Goal: Task Accomplishment & Management: Manage account settings

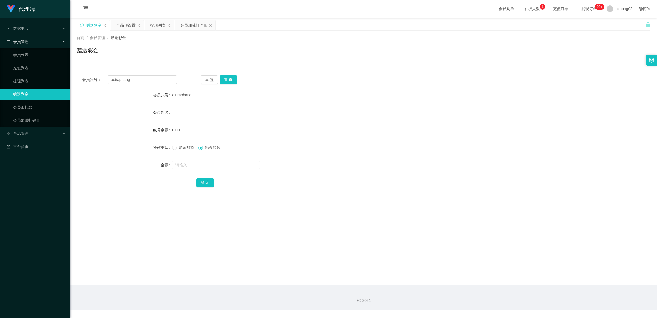
click at [37, 41] on div "会员管理" at bounding box center [35, 41] width 70 height 11
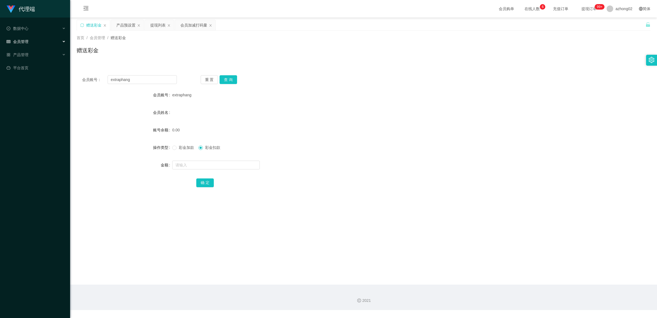
click at [37, 42] on div "会员管理" at bounding box center [35, 41] width 70 height 11
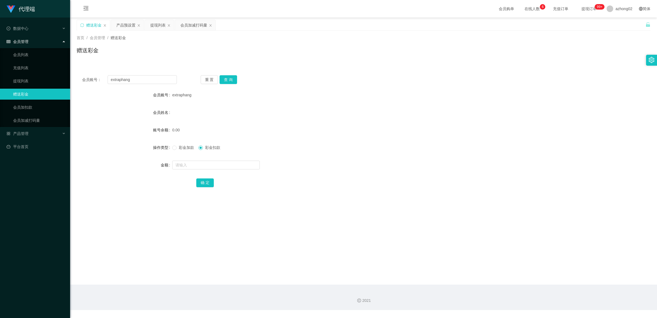
click at [36, 127] on ul "数据中心 会员管理 会员列表 充值列表 提现列表 赠送彩金 会员加扣款 会员加减打码量 产品管理 开奖记录 注单管理 产品列表 即时注单 产品预设置 平台首页" at bounding box center [35, 88] width 70 height 140
click at [45, 47] on div "会员管理" at bounding box center [35, 41] width 70 height 11
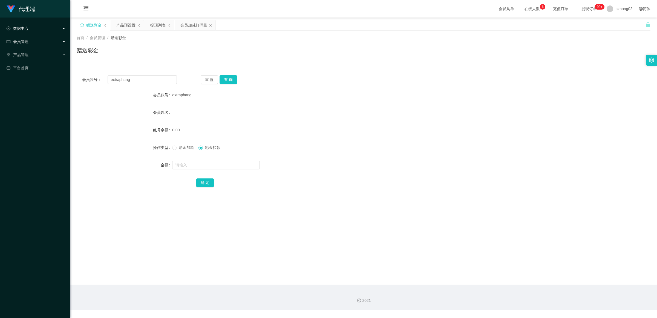
drag, startPoint x: 46, startPoint y: 30, endPoint x: 42, endPoint y: 30, distance: 3.8
click at [46, 30] on div "数据中心" at bounding box center [35, 28] width 70 height 11
click at [156, 25] on div "提现列表" at bounding box center [157, 25] width 15 height 10
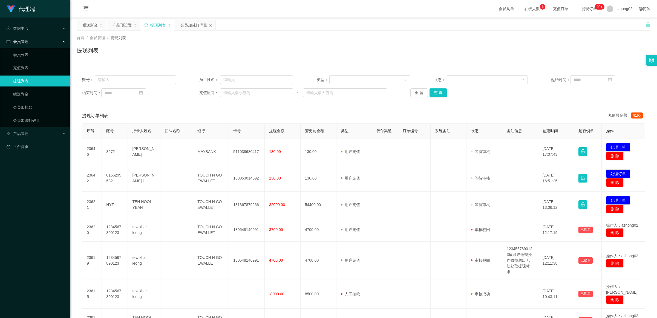
drag, startPoint x: 493, startPoint y: 102, endPoint x: 480, endPoint y: 108, distance: 15.1
click at [493, 102] on div "账号： 员工姓名： 类型： 状态： 起始时间： 结束时间： 充值区间： ~ 重 置 查 询" at bounding box center [364, 86] width 574 height 33
click at [147, 25] on icon "图标: sync" at bounding box center [146, 25] width 4 height 4
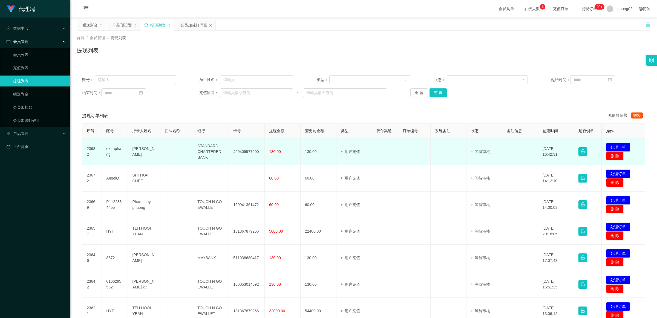
click at [610, 145] on button "处理订单" at bounding box center [618, 147] width 24 height 9
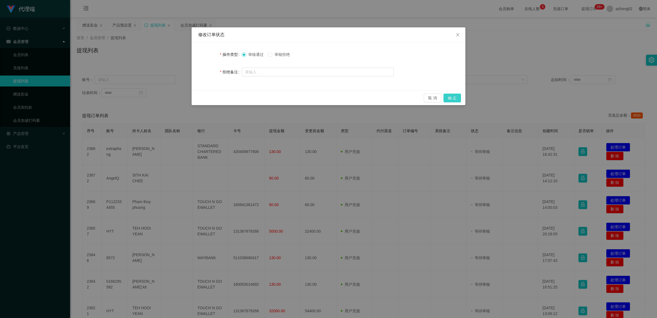
click at [452, 99] on button "确 定" at bounding box center [453, 98] width 18 height 9
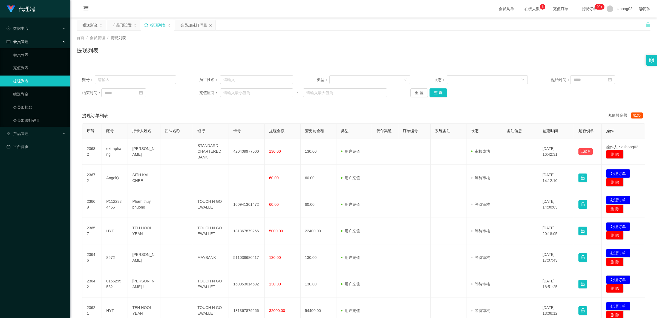
drag, startPoint x: 179, startPoint y: 103, endPoint x: 179, endPoint y: 91, distance: 11.8
click at [179, 103] on div "账号： 员工姓名： 类型： 状态： 起始时间： 结束时间： 充值区间： ~ 重 置 查 询" at bounding box center [364, 86] width 574 height 33
click at [147, 25] on icon "图标: sync" at bounding box center [146, 25] width 4 height 4
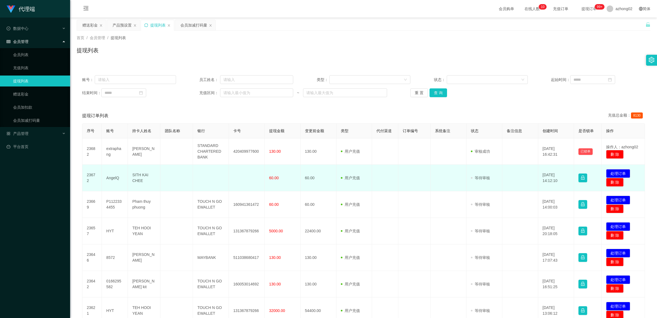
click at [233, 178] on td at bounding box center [247, 178] width 36 height 27
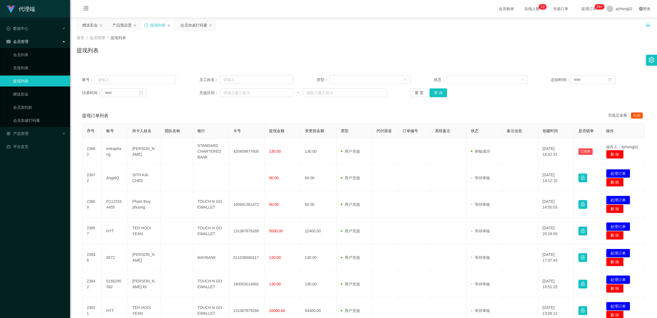
click at [182, 112] on div "提现订单列表 充值总金额： 8130" at bounding box center [363, 115] width 563 height 15
click at [145, 26] on icon "图标: sync" at bounding box center [146, 25] width 4 height 4
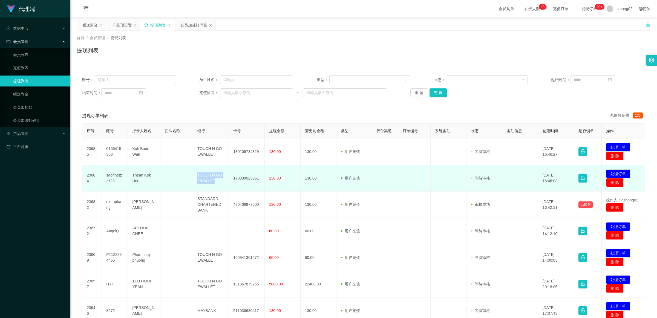
drag, startPoint x: 197, startPoint y: 175, endPoint x: 216, endPoint y: 180, distance: 19.9
click at [216, 180] on td "TOUCH N GO EWALLET" at bounding box center [211, 178] width 36 height 27
copy td "TOUCH N GO EWALLET"
click at [232, 178] on td "170339025961" at bounding box center [247, 178] width 36 height 27
drag, startPoint x: 232, startPoint y: 178, endPoint x: 244, endPoint y: 178, distance: 11.5
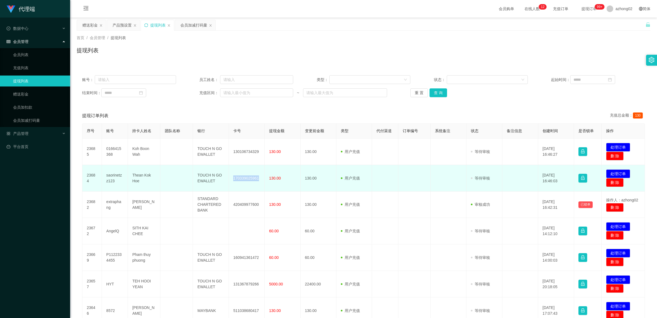
click at [244, 178] on td "170339025961" at bounding box center [247, 178] width 36 height 27
copy td "170339025961"
click at [248, 175] on td "170339025961" at bounding box center [247, 178] width 36 height 27
click at [615, 170] on button "处理订单" at bounding box center [618, 174] width 24 height 9
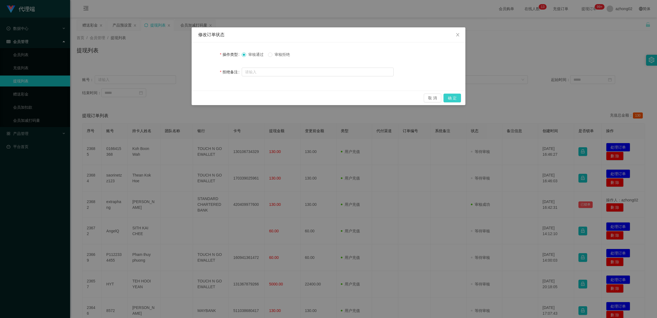
click at [454, 99] on button "确 定" at bounding box center [453, 98] width 18 height 9
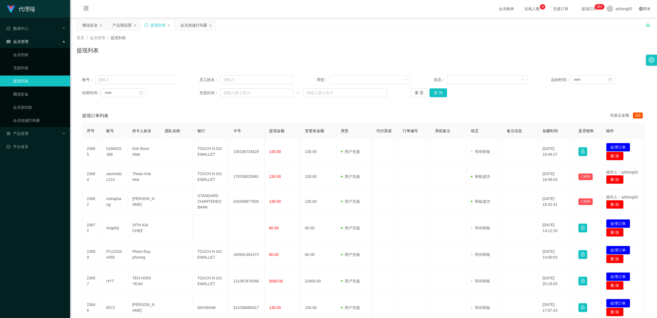
drag, startPoint x: 182, startPoint y: 111, endPoint x: 178, endPoint y: 109, distance: 4.7
click at [182, 111] on div "提现订单列表 充值总金额： 260" at bounding box center [363, 115] width 563 height 15
click at [148, 25] on div "提现列表" at bounding box center [157, 25] width 33 height 10
click at [148, 25] on icon "图标: sync" at bounding box center [146, 25] width 4 height 4
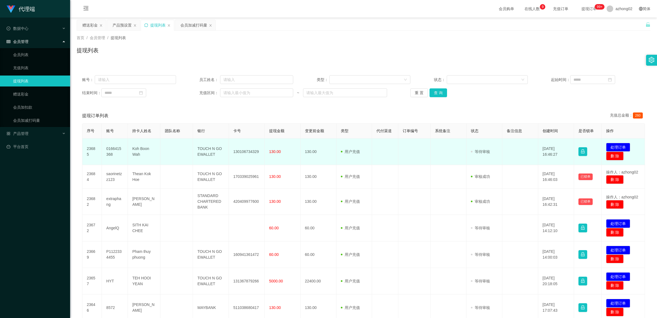
drag, startPoint x: 231, startPoint y: 159, endPoint x: 233, endPoint y: 154, distance: 5.1
click at [231, 159] on td "130106734329" at bounding box center [247, 152] width 36 height 27
click at [233, 151] on td "130106734329" at bounding box center [247, 152] width 36 height 27
copy td "130106734329"
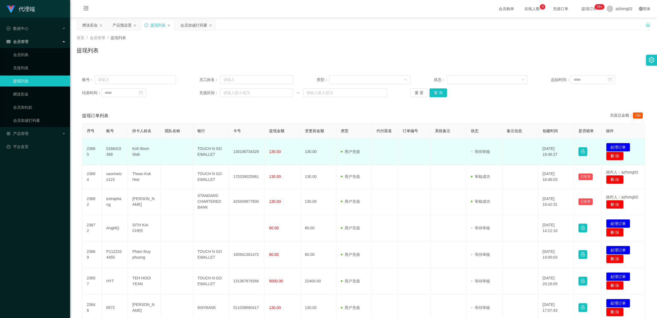
click at [198, 149] on td "TOUCH N GO EWALLET" at bounding box center [211, 152] width 36 height 27
copy td "TOUCH"
click at [199, 148] on td "TOUCH N GO EWALLET" at bounding box center [211, 152] width 36 height 27
click at [196, 148] on td "TOUCH N GO EWALLET" at bounding box center [211, 152] width 36 height 27
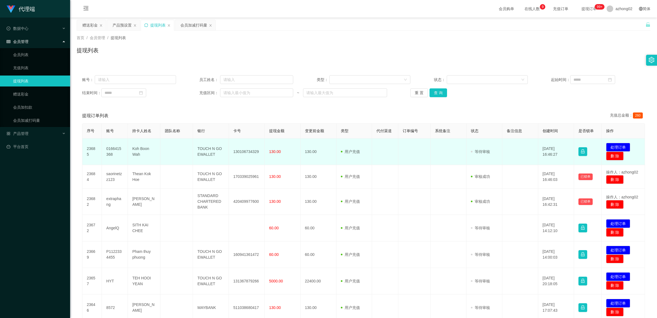
click at [198, 149] on td "TOUCH N GO EWALLET" at bounding box center [211, 152] width 36 height 27
copy td "TOUCH"
click at [198, 149] on td "TOUCH N GO EWALLET" at bounding box center [211, 152] width 36 height 27
copy td "TOUCH N GO EWALLET"
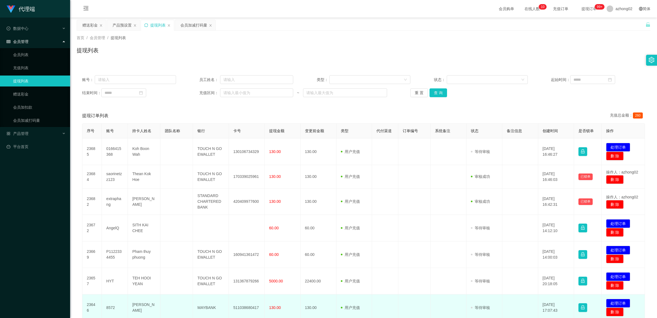
click at [188, 314] on td at bounding box center [177, 308] width 33 height 27
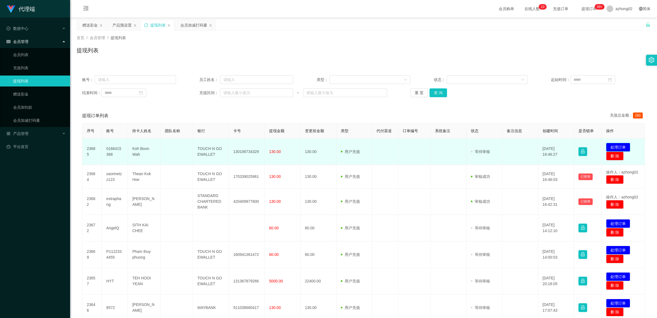
click at [617, 145] on button "处理订单" at bounding box center [618, 147] width 24 height 9
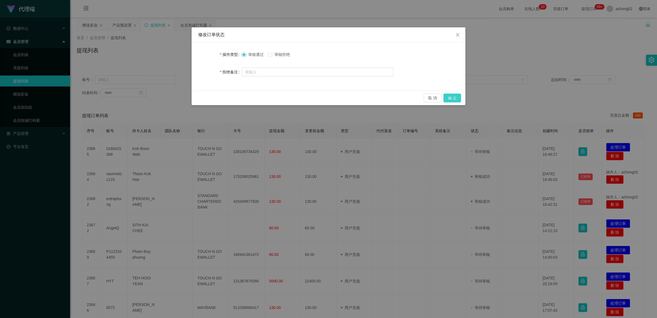
click at [458, 98] on button "确 定" at bounding box center [453, 98] width 18 height 9
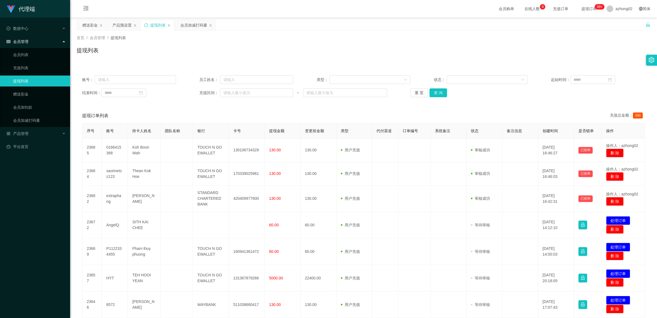
click at [146, 26] on icon "图标: sync" at bounding box center [146, 25] width 4 height 4
click at [163, 100] on div "账号： 员工姓名： 类型： 状态： 起始时间： 结束时间： 充值区间： ~ 重 置 查 询" at bounding box center [364, 86] width 574 height 33
click at [145, 25] on icon "图标: sync" at bounding box center [146, 25] width 4 height 4
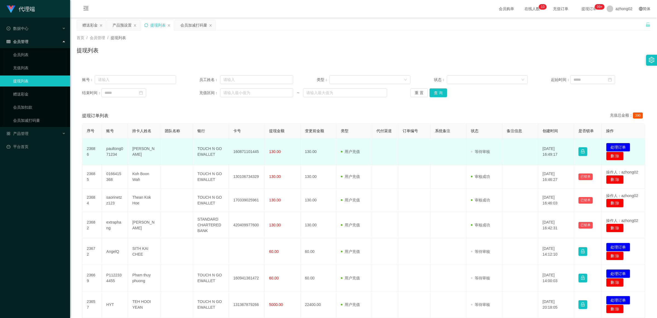
click at [209, 151] on td "TOUCH N GO EWALLET" at bounding box center [211, 152] width 36 height 27
click at [208, 148] on td "TOUCH N GO EWALLET" at bounding box center [211, 152] width 36 height 27
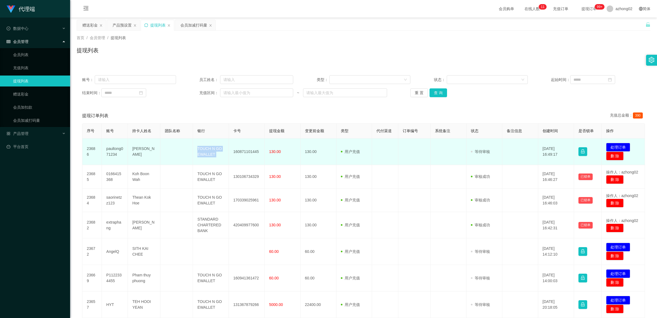
click at [208, 148] on td "TOUCH N GO EWALLET" at bounding box center [211, 152] width 36 height 27
click at [239, 151] on td "160871101445" at bounding box center [247, 152] width 36 height 27
copy td "160871101445"
click at [606, 145] on button "处理订单" at bounding box center [618, 147] width 24 height 9
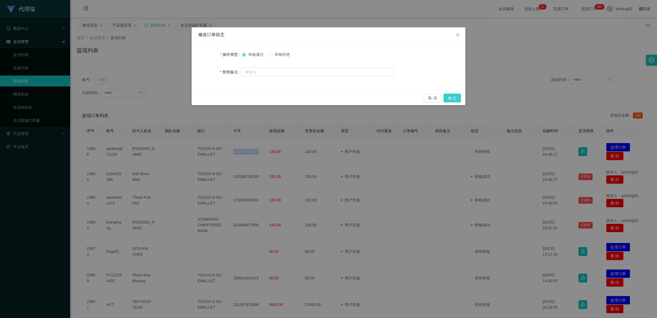
click at [454, 96] on button "确 定" at bounding box center [453, 98] width 18 height 9
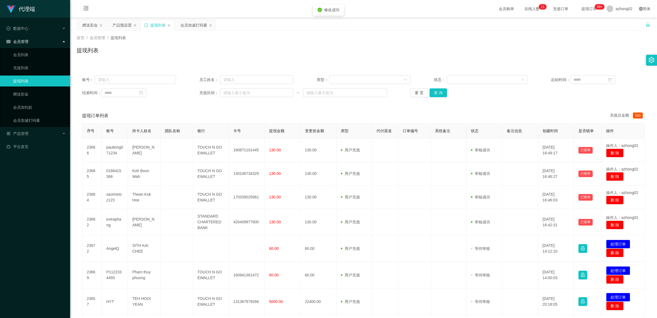
click at [284, 110] on div "提现订单列表 充值总金额： 520" at bounding box center [363, 115] width 563 height 15
click at [28, 97] on link "赠送彩金" at bounding box center [39, 94] width 53 height 11
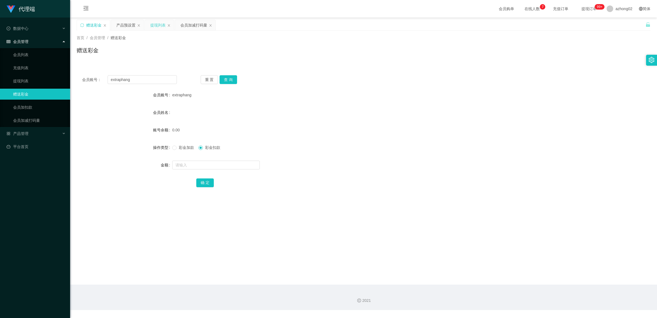
click at [157, 24] on div "提现列表" at bounding box center [157, 25] width 15 height 10
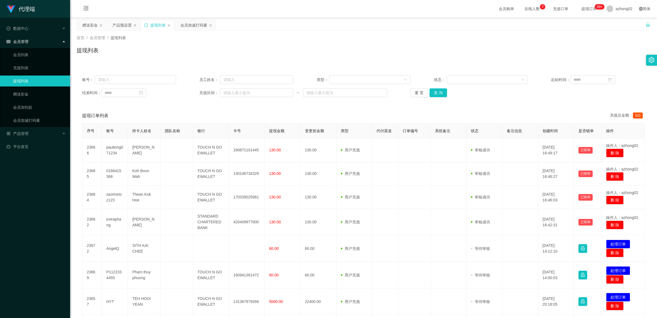
click at [147, 27] on icon "图标: sync" at bounding box center [146, 25] width 4 height 4
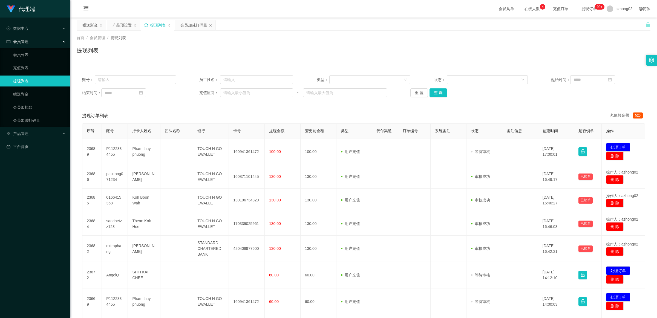
click at [146, 25] on icon "图标: sync" at bounding box center [146, 25] width 4 height 4
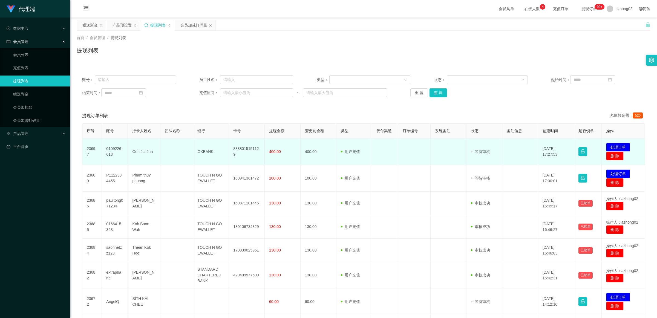
click at [246, 150] on td "8888015151129" at bounding box center [247, 152] width 36 height 27
click at [617, 146] on button "处理订单" at bounding box center [618, 147] width 24 height 9
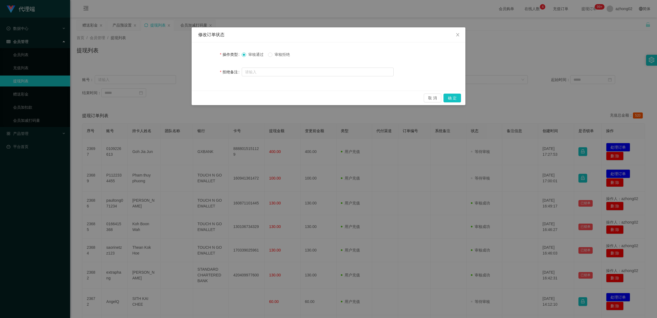
click at [276, 54] on span "审核拒绝" at bounding box center [283, 54] width 20 height 4
click at [459, 97] on button "确 定" at bounding box center [453, 98] width 18 height 9
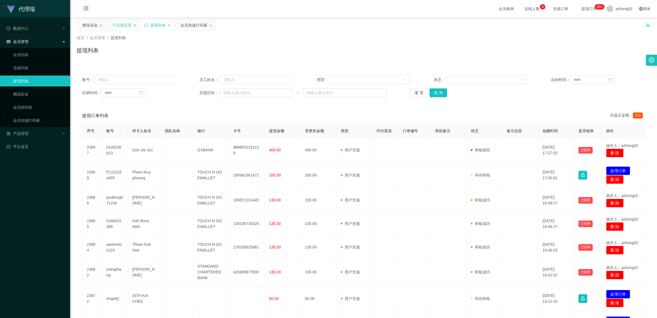
click at [117, 26] on div "产品预设置" at bounding box center [122, 25] width 19 height 10
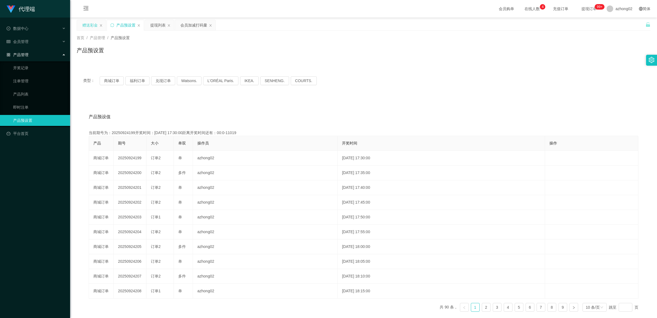
click at [82, 27] on div "赠送彩金" at bounding box center [89, 25] width 15 height 10
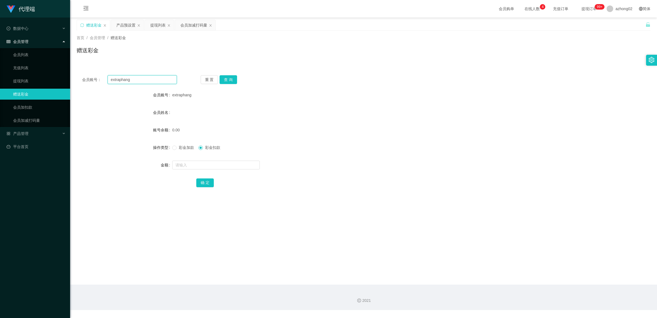
click at [151, 78] on input "extraphang" at bounding box center [142, 79] width 69 height 9
click at [129, 82] on input "text" at bounding box center [142, 79] width 69 height 9
paste input "P1122334455"
type input "P1122334455"
click at [237, 80] on div "重 置 查 询" at bounding box center [248, 79] width 95 height 9
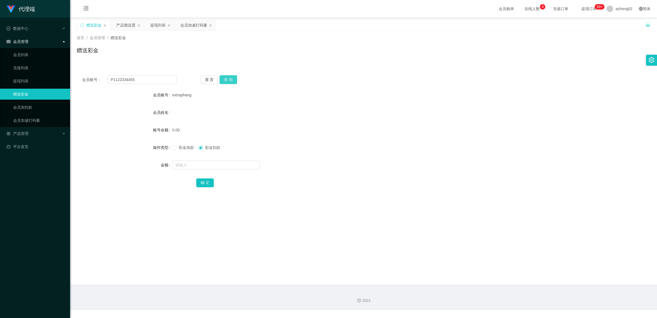
click at [234, 80] on button "查 询" at bounding box center [229, 79] width 18 height 9
click at [175, 150] on label "彩金加款" at bounding box center [184, 148] width 24 height 6
click at [180, 160] on div at bounding box center [339, 165] width 335 height 11
click at [181, 161] on input "text" at bounding box center [216, 165] width 88 height 9
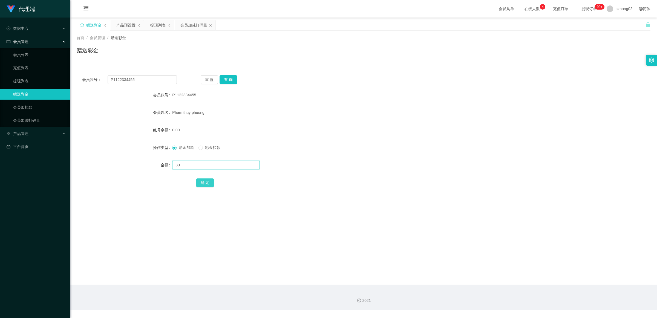
type input "30"
click at [200, 185] on button "确 定" at bounding box center [205, 183] width 18 height 9
click at [155, 28] on div "提现列表" at bounding box center [157, 25] width 15 height 10
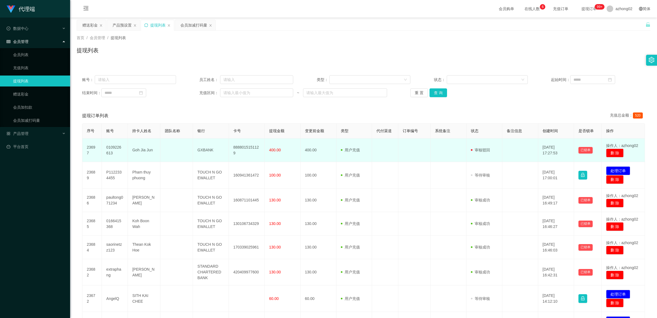
drag, startPoint x: 170, startPoint y: 150, endPoint x: 166, endPoint y: 151, distance: 4.5
click at [170, 150] on td at bounding box center [177, 151] width 33 height 24
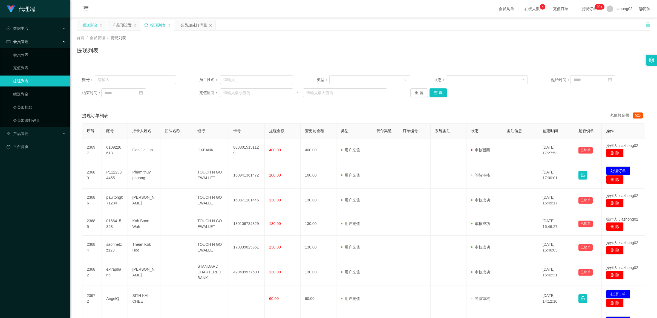
click at [85, 27] on div "赠送彩金" at bounding box center [89, 25] width 15 height 10
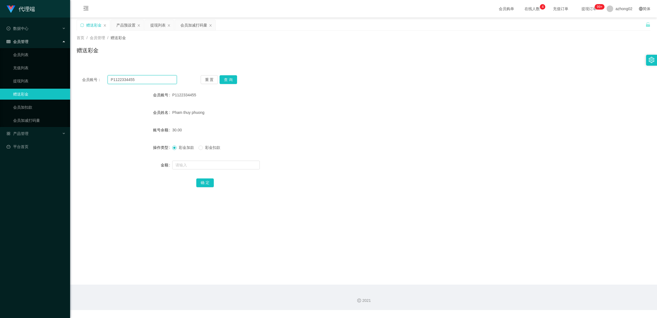
click at [145, 79] on input "P1122334455" at bounding box center [142, 79] width 69 height 9
paste input "0109226613"
type input "0109226613"
click at [227, 78] on button "查 询" at bounding box center [229, 79] width 18 height 9
click at [208, 148] on span "彩金扣款" at bounding box center [213, 147] width 20 height 4
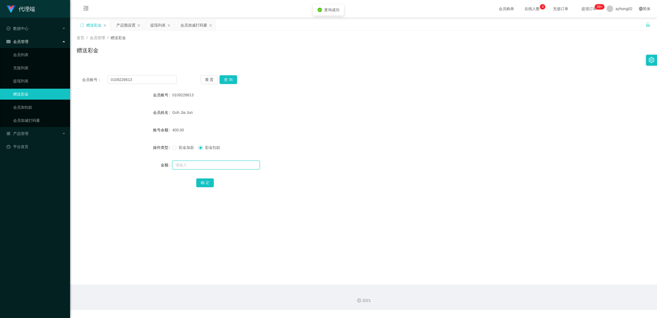
click at [192, 167] on input "text" at bounding box center [216, 165] width 88 height 9
type input "140"
click at [209, 184] on button "确 定" at bounding box center [205, 183] width 18 height 9
click at [239, 130] on div "260.00" at bounding box center [339, 130] width 335 height 11
click at [154, 26] on div "提现列表" at bounding box center [157, 25] width 15 height 10
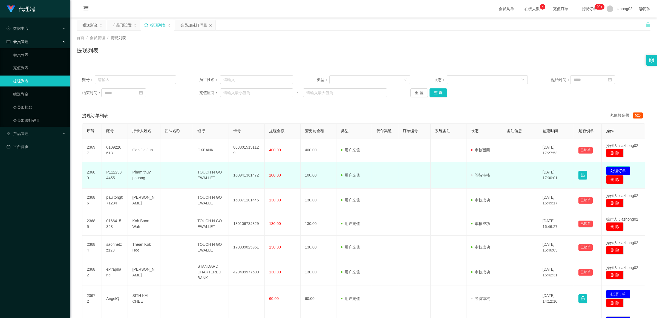
click at [613, 168] on button "处理订单" at bounding box center [618, 171] width 24 height 9
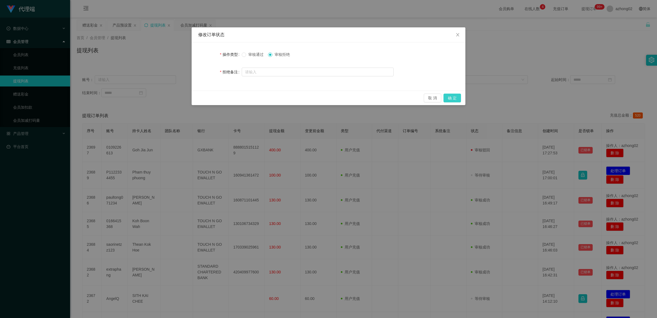
click at [455, 97] on button "确 定" at bounding box center [453, 98] width 18 height 9
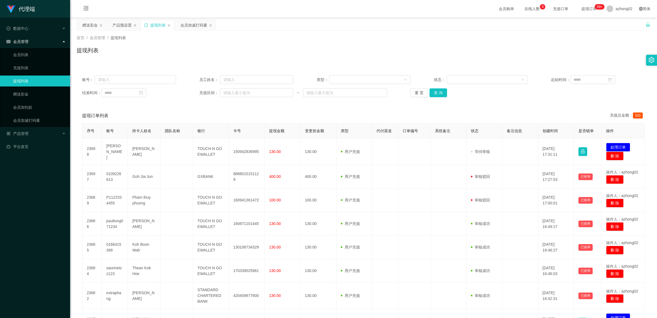
click at [144, 27] on div "提现列表" at bounding box center [157, 25] width 33 height 10
click at [144, 26] on div "提现列表" at bounding box center [157, 25] width 33 height 10
click at [147, 26] on icon "图标: sync" at bounding box center [146, 25] width 4 height 4
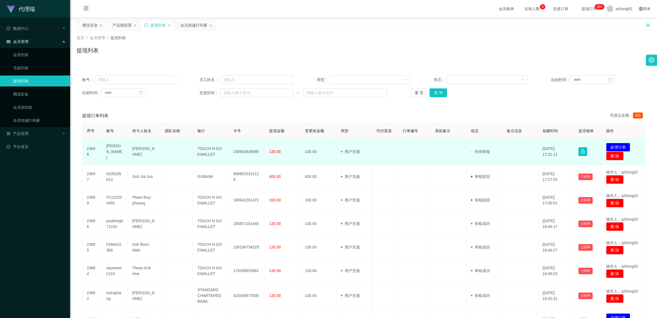
click at [162, 152] on td at bounding box center [177, 152] width 33 height 27
click at [253, 152] on td "150942836995" at bounding box center [247, 152] width 36 height 27
copy td "150942836995"
click at [206, 150] on td "TOUCH N GO EWALLET" at bounding box center [211, 152] width 36 height 27
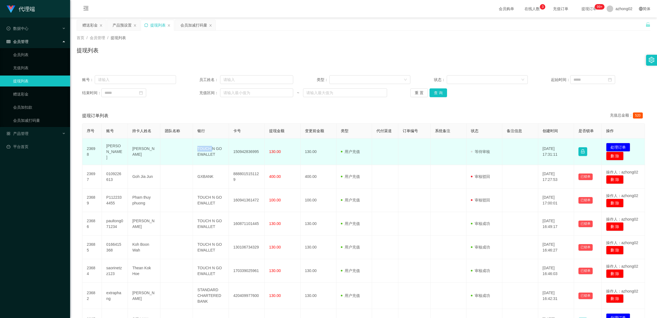
click at [206, 150] on td "TOUCH N GO EWALLET" at bounding box center [211, 152] width 36 height 27
copy td "TOUCH"
click at [206, 150] on td "TOUCH N GO EWALLET" at bounding box center [211, 152] width 36 height 27
copy td "TOUCH N GO EWALLET"
click at [609, 145] on button "处理订单" at bounding box center [618, 147] width 24 height 9
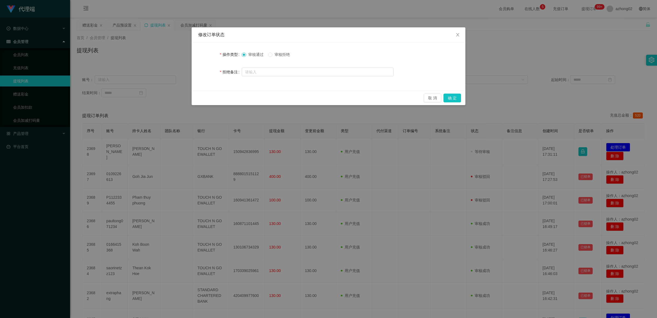
click at [257, 55] on span "审核通过" at bounding box center [256, 54] width 20 height 4
click at [452, 99] on button "确 定" at bounding box center [453, 98] width 18 height 9
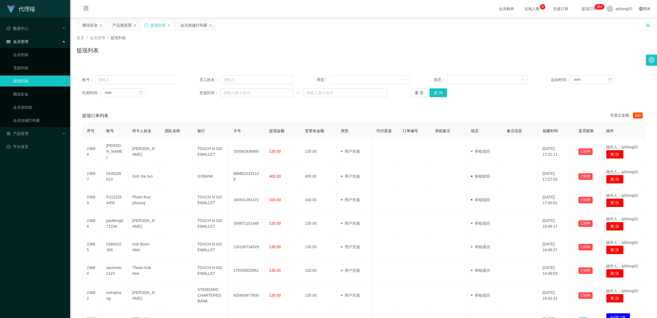
click at [144, 25] on div "提现列表" at bounding box center [157, 25] width 33 height 10
click at [148, 24] on icon "图标: sync" at bounding box center [146, 25] width 4 height 4
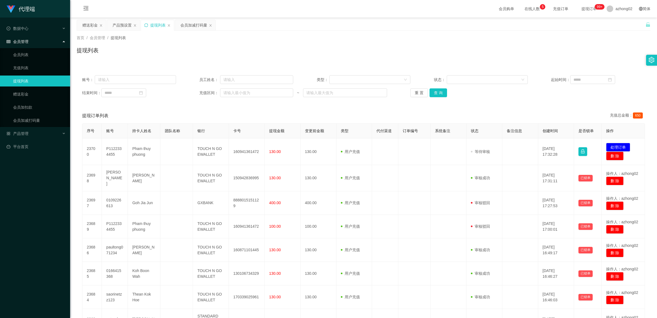
click at [190, 112] on div "提现订单列表 充值总金额： 650" at bounding box center [363, 115] width 563 height 15
click at [148, 24] on icon "图标: sync" at bounding box center [146, 25] width 4 height 4
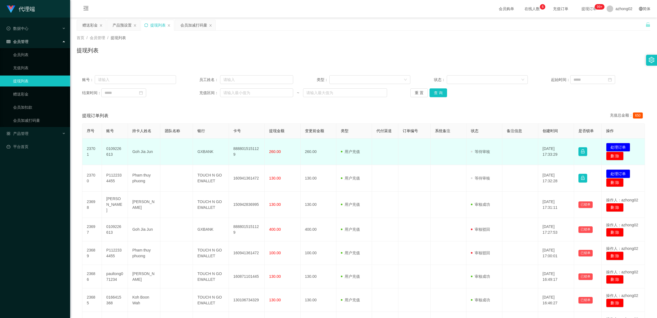
click at [183, 154] on td at bounding box center [177, 152] width 33 height 27
click at [247, 147] on td "8888015151129" at bounding box center [247, 152] width 36 height 27
click at [198, 152] on td "GXBANK" at bounding box center [211, 152] width 36 height 27
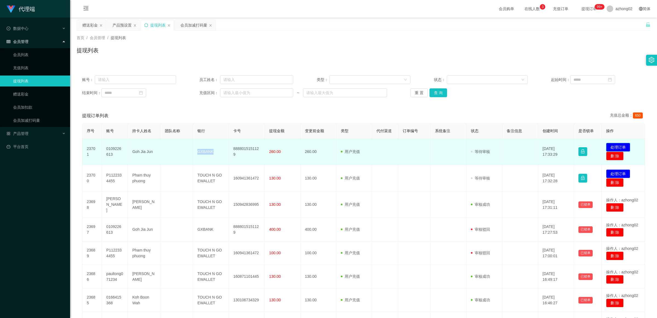
click at [618, 147] on button "处理订单" at bounding box center [618, 147] width 24 height 9
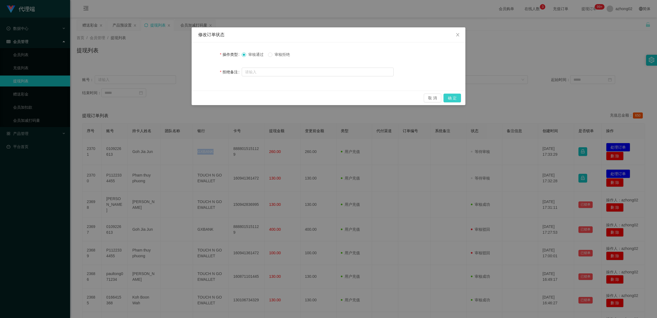
click at [454, 99] on button "确 定" at bounding box center [453, 98] width 18 height 9
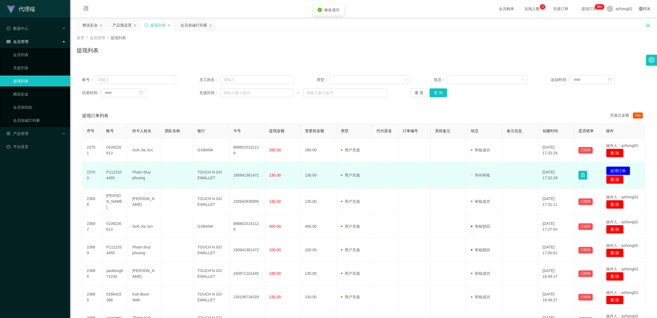
click at [203, 174] on td "TOUCH N GO EWALLET" at bounding box center [211, 175] width 36 height 27
click at [207, 173] on td "TOUCH N GO EWALLET" at bounding box center [211, 175] width 36 height 27
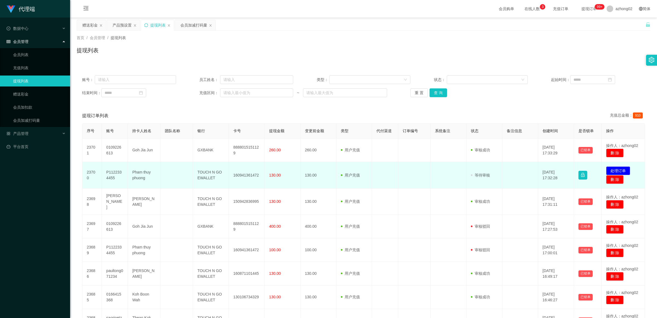
click at [254, 176] on td "160941361472" at bounding box center [247, 175] width 36 height 27
click at [609, 169] on button "处理订单" at bounding box center [618, 171] width 24 height 9
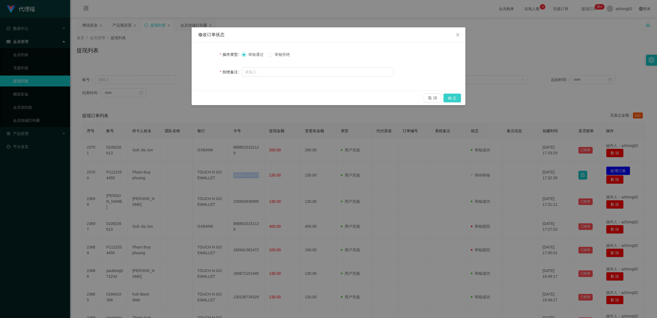
click at [455, 101] on button "确 定" at bounding box center [453, 98] width 18 height 9
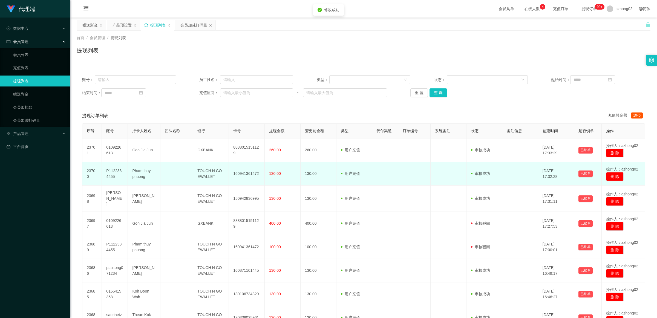
click at [289, 178] on td "130.00" at bounding box center [283, 174] width 36 height 24
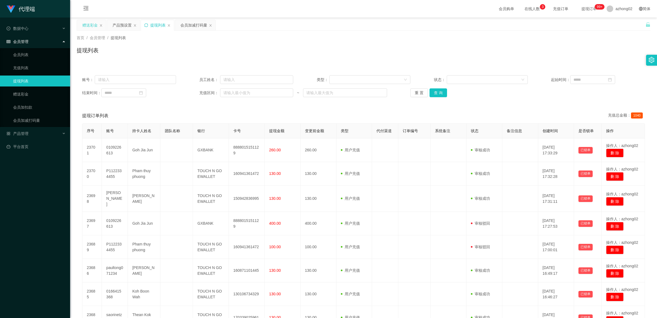
click at [84, 23] on div "赠送彩金" at bounding box center [89, 25] width 15 height 10
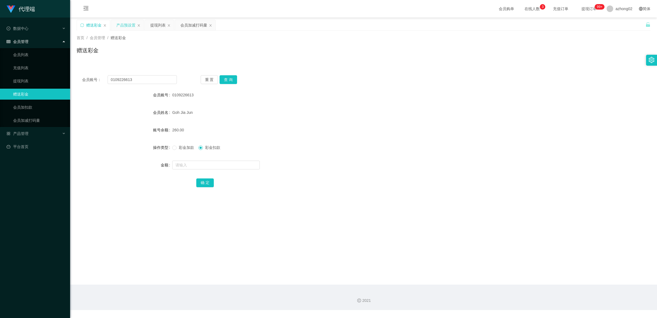
click at [120, 24] on div "产品预设置" at bounding box center [125, 25] width 19 height 10
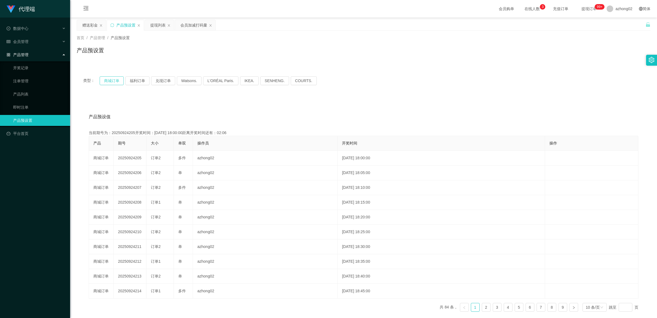
click at [113, 79] on button "商城订单" at bounding box center [112, 80] width 24 height 9
type button "k3wph"
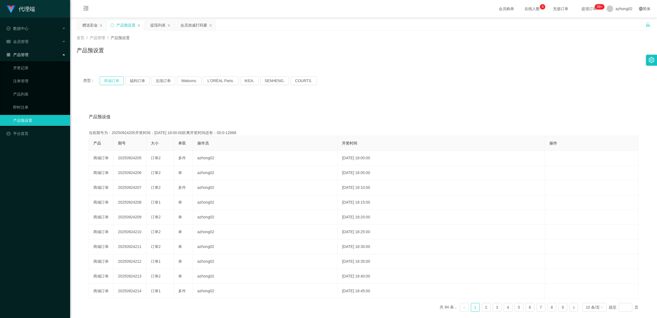
click at [108, 83] on button "商城订单" at bounding box center [112, 80] width 24 height 9
click at [112, 25] on icon "图标: sync" at bounding box center [112, 25] width 4 height 4
click at [117, 79] on button "商城订单" at bounding box center [112, 80] width 24 height 9
click at [115, 79] on button "商城订单" at bounding box center [112, 80] width 24 height 9
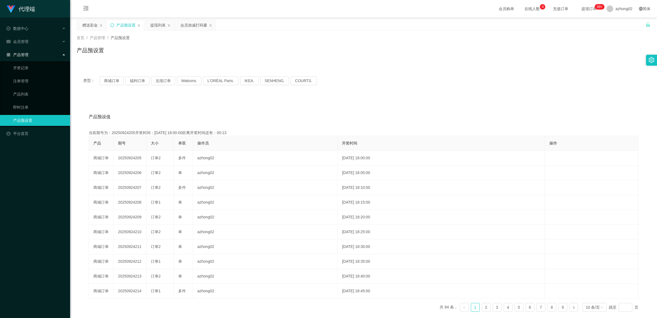
click at [111, 24] on icon "图标: sync" at bounding box center [112, 25] width 4 height 4
click at [114, 80] on button "商城订单" at bounding box center [112, 80] width 24 height 9
click at [85, 25] on div "赠送彩金" at bounding box center [89, 25] width 15 height 10
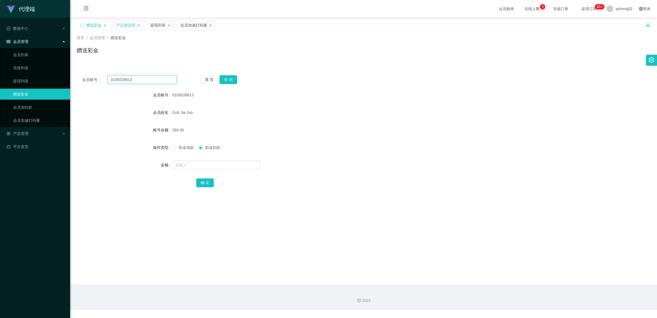
click at [136, 78] on input "0109226613" at bounding box center [142, 79] width 69 height 9
click at [125, 23] on div "产品预设置" at bounding box center [125, 25] width 19 height 10
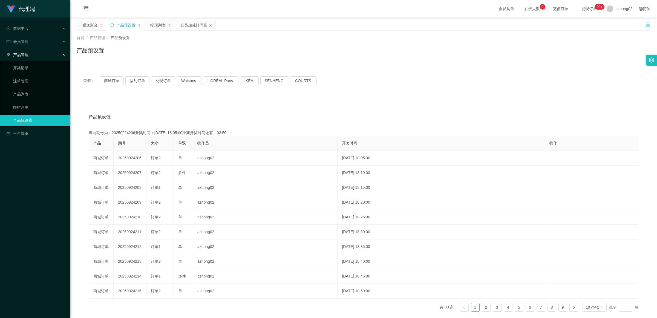
click at [111, 26] on icon "图标: sync" at bounding box center [112, 25] width 4 height 4
click at [91, 25] on div "赠送彩金" at bounding box center [89, 25] width 15 height 10
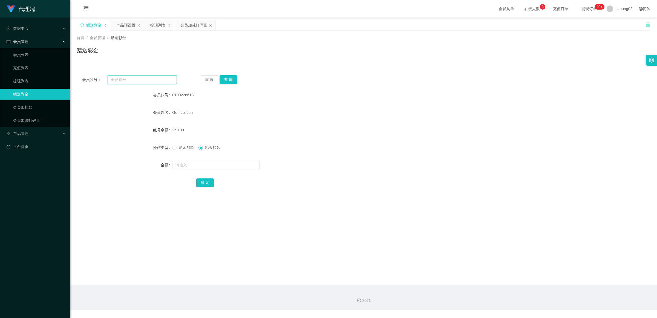
click at [125, 81] on input "text" at bounding box center [142, 79] width 69 height 9
drag, startPoint x: 146, startPoint y: 85, endPoint x: 135, endPoint y: 82, distance: 11.5
click at [146, 85] on div "会员账号： 重 置 查 询 会员账号 0109226613 会员姓名 [PERSON_NAME] 账号余额 260.00 操作类型 彩金加款 彩金扣款 金额 …" at bounding box center [364, 135] width 574 height 130
click at [136, 82] on input "text" at bounding box center [142, 79] width 69 height 9
paste input "mkjn321"
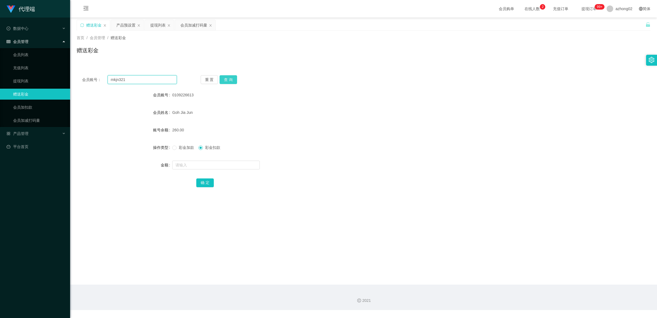
type input "mkjn321"
click at [232, 80] on button "查 询" at bounding box center [229, 79] width 18 height 9
click at [236, 81] on button "查 询" at bounding box center [229, 79] width 18 height 9
click at [202, 162] on input "text" at bounding box center [216, 165] width 88 height 9
type input "60"
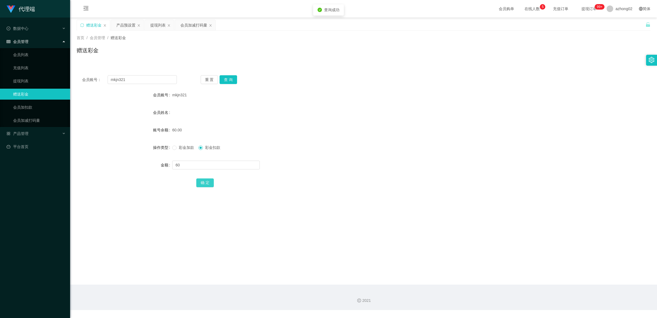
click at [199, 182] on button "确 定" at bounding box center [205, 183] width 18 height 9
click at [149, 25] on div "提现列表" at bounding box center [159, 25] width 29 height 10
click at [157, 25] on div "提现列表" at bounding box center [157, 25] width 15 height 10
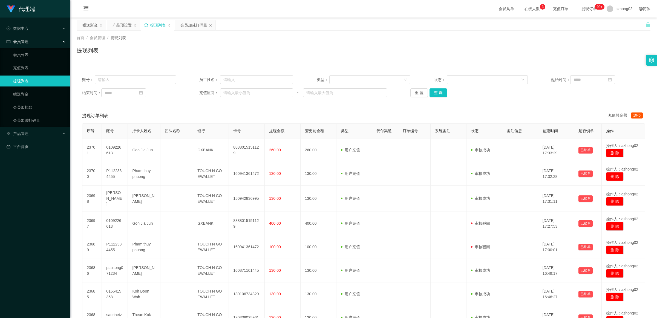
click at [147, 25] on icon "图标: sync" at bounding box center [146, 25] width 4 height 4
click at [80, 26] on div "赠送彩金" at bounding box center [91, 25] width 29 height 10
click at [82, 27] on div "赠送彩金" at bounding box center [89, 25] width 15 height 10
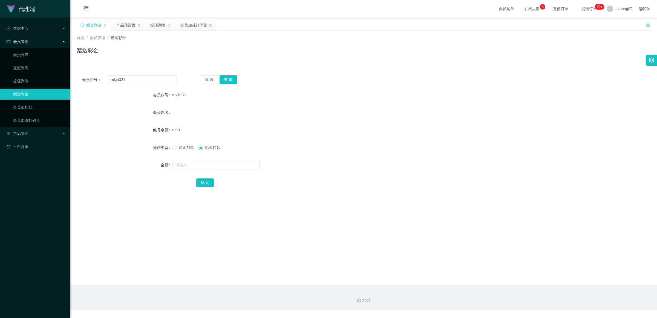
click at [85, 27] on div "赠送彩金" at bounding box center [93, 25] width 33 height 10
click at [143, 78] on input "mkjn321" at bounding box center [142, 79] width 69 height 9
click at [140, 80] on input "text" at bounding box center [142, 79] width 69 height 9
paste input "0168843864"
type input "0168843864"
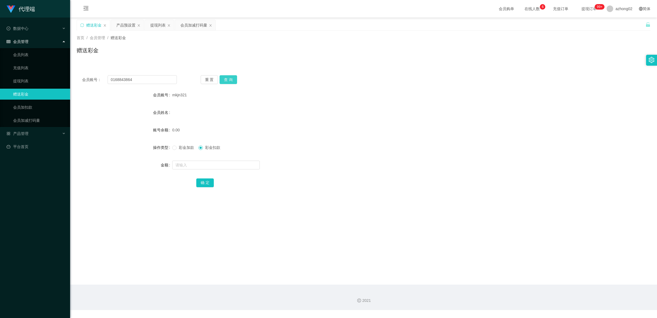
click at [228, 80] on button "查 询" at bounding box center [229, 79] width 18 height 9
click at [123, 25] on div "产品预设置" at bounding box center [125, 25] width 19 height 10
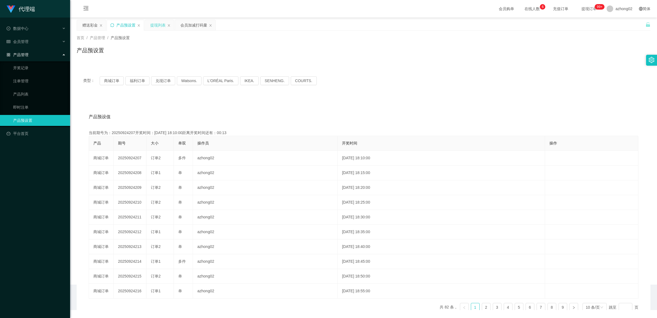
click at [157, 24] on div "提现列表" at bounding box center [157, 25] width 15 height 10
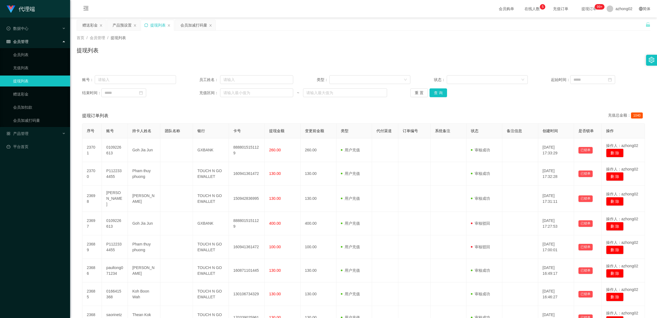
click at [145, 22] on div "提现列表" at bounding box center [157, 25] width 33 height 10
click at [147, 27] on div "提现列表" at bounding box center [157, 25] width 33 height 10
click at [146, 25] on icon "图标: sync" at bounding box center [146, 25] width 4 height 4
click at [149, 25] on div "提现列表" at bounding box center [157, 25] width 33 height 10
click at [147, 24] on icon "图标: sync" at bounding box center [146, 25] width 4 height 4
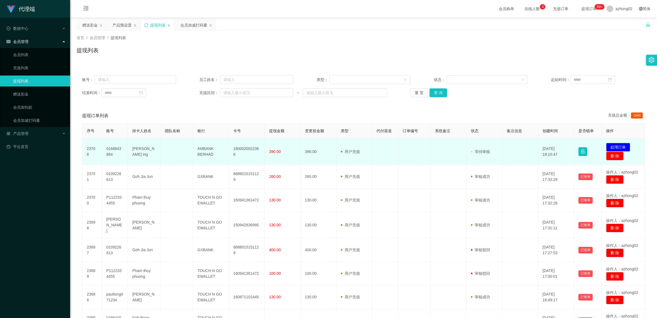
click at [207, 151] on td "AMBANK BERHAD" at bounding box center [211, 152] width 36 height 27
click at [207, 150] on td "AMBANK BERHAD" at bounding box center [211, 152] width 36 height 27
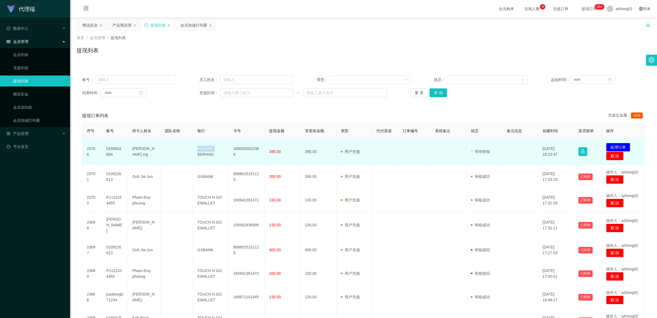
click at [207, 150] on td "AMBANK BERHAD" at bounding box center [211, 152] width 36 height 27
click at [199, 151] on td "AMBANK BERHAD" at bounding box center [211, 152] width 36 height 27
drag, startPoint x: 196, startPoint y: 147, endPoint x: 217, endPoint y: 156, distance: 23.3
click at [217, 156] on td "AMBANK BERHAD" at bounding box center [211, 152] width 36 height 27
click at [240, 149] on td "1800020022366" at bounding box center [247, 152] width 36 height 27
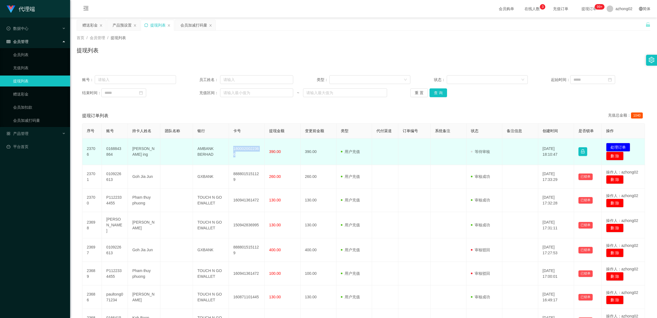
click at [240, 149] on td "1800020022366" at bounding box center [247, 152] width 36 height 27
click at [617, 145] on button "处理订单" at bounding box center [618, 147] width 24 height 9
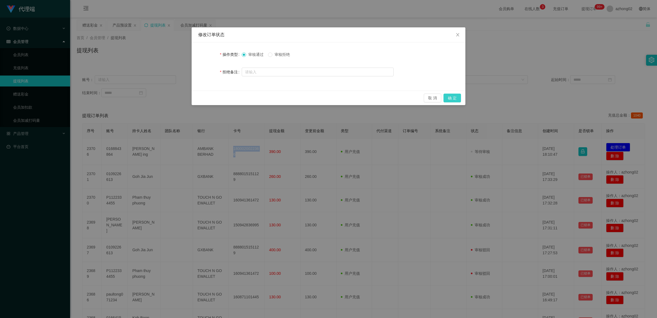
click at [452, 98] on button "确 定" at bounding box center [453, 98] width 18 height 9
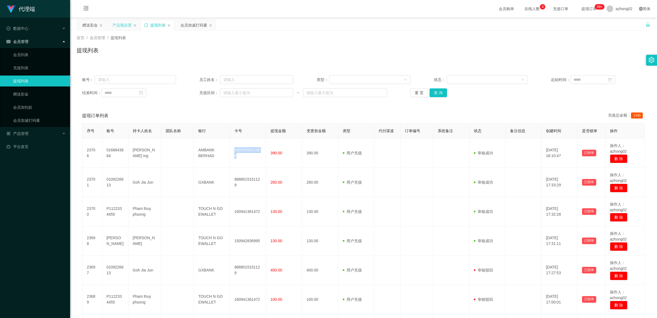
click at [122, 25] on div "产品预设置" at bounding box center [122, 25] width 19 height 10
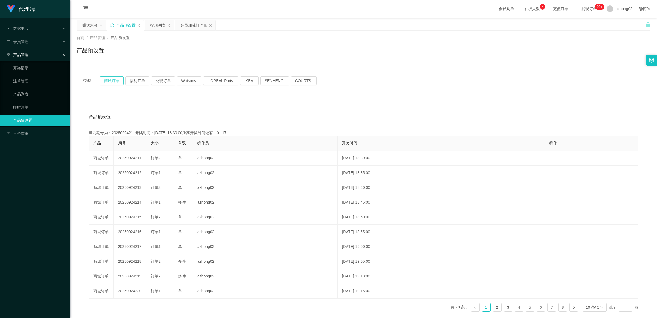
click at [112, 80] on button "商城订单" at bounding box center [112, 80] width 24 height 9
click at [110, 80] on button "商城订单" at bounding box center [112, 80] width 24 height 9
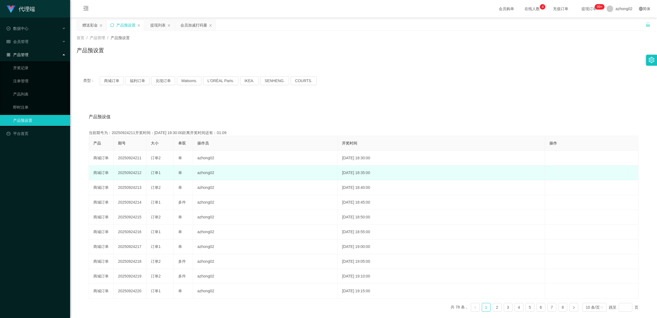
drag, startPoint x: 140, startPoint y: 173, endPoint x: 116, endPoint y: 173, distance: 23.8
click at [116, 173] on td "20250924212" at bounding box center [130, 173] width 33 height 15
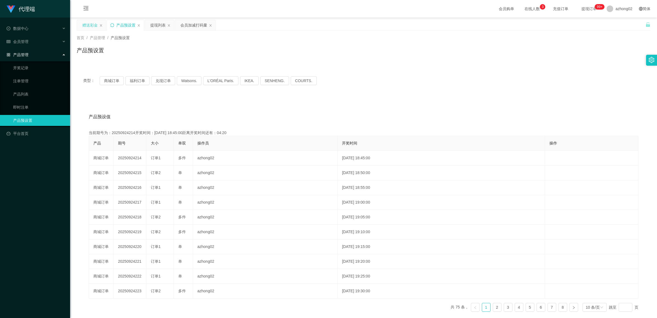
click at [88, 24] on div "赠送彩金" at bounding box center [89, 25] width 15 height 10
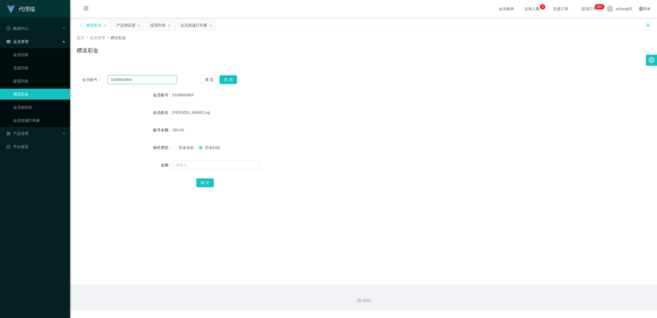
click at [169, 81] on input "0168843864" at bounding box center [142, 79] width 69 height 9
paste input "mkjn321"
type input "mkjn321"
click at [233, 80] on button "查 询" at bounding box center [229, 79] width 18 height 9
click at [156, 26] on div "提现列表" at bounding box center [157, 25] width 15 height 10
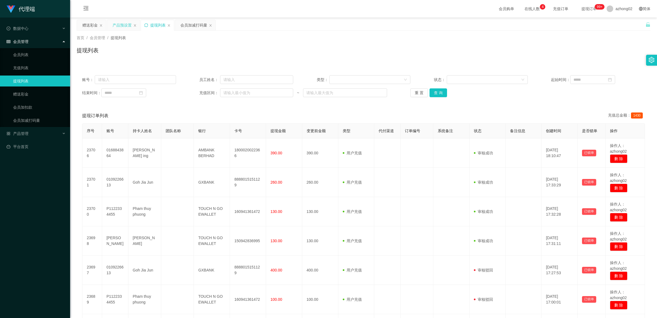
click at [126, 24] on div "产品预设置" at bounding box center [122, 25] width 19 height 10
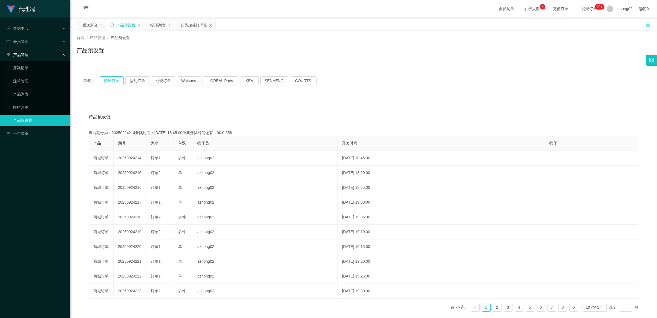
click at [117, 81] on button "商城订单" at bounding box center [112, 80] width 24 height 9
click at [48, 81] on link "注单管理" at bounding box center [39, 81] width 53 height 11
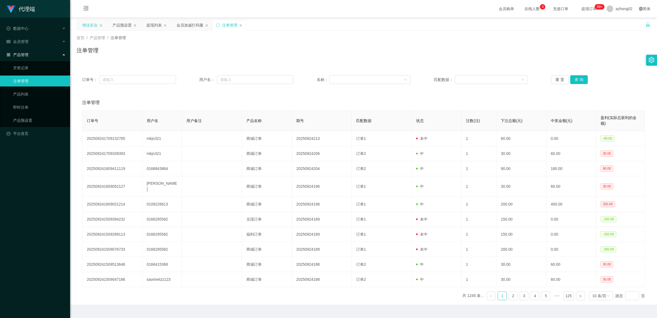
click at [90, 25] on div "赠送彩金" at bounding box center [89, 25] width 15 height 10
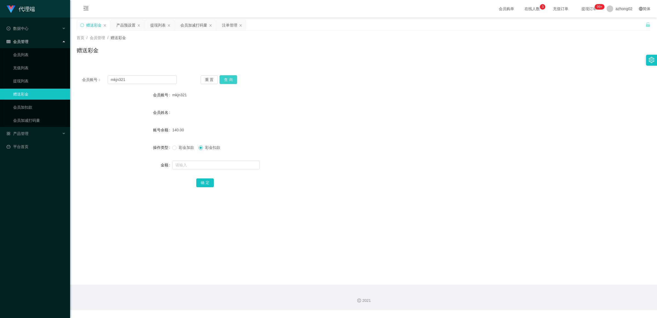
click at [231, 79] on button "查 询" at bounding box center [229, 79] width 18 height 9
click at [191, 148] on span "彩金加款" at bounding box center [187, 147] width 20 height 4
click at [183, 165] on input "text" at bounding box center [216, 165] width 88 height 9
type input "120"
click at [203, 180] on button "确 定" at bounding box center [205, 183] width 18 height 9
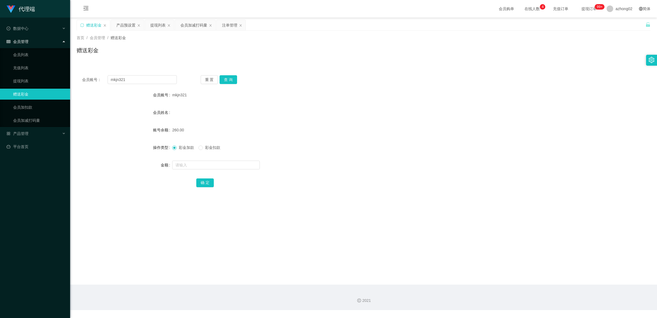
click at [114, 119] on form "会员账号 mkjn321 会员姓名 账号余额 260.00 操作类型 彩金加款 彩金扣款 金额 确 定" at bounding box center [364, 139] width 574 height 99
click at [229, 79] on button "查 询" at bounding box center [229, 79] width 18 height 9
click at [160, 21] on div "提现列表" at bounding box center [157, 25] width 15 height 10
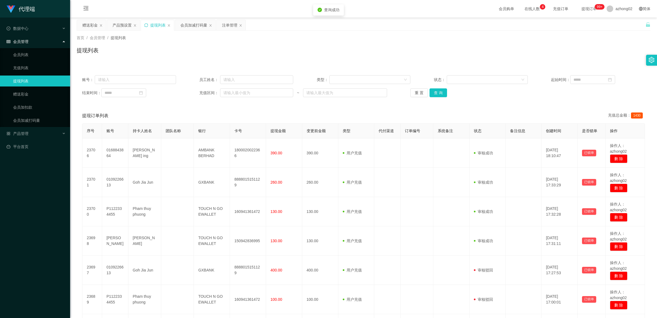
click at [184, 96] on div "结束时间： 充值区间： ~ 重 置 查 询" at bounding box center [363, 92] width 563 height 9
click at [412, 49] on div "提现列表" at bounding box center [364, 52] width 574 height 13
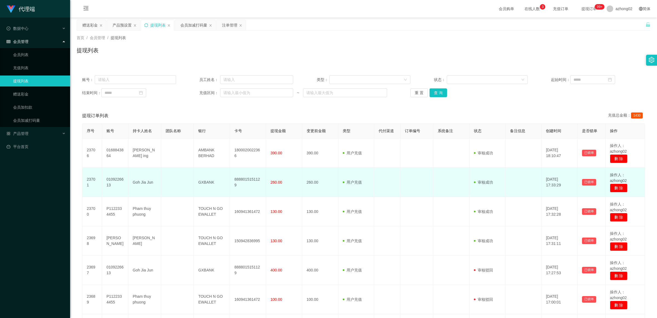
click at [230, 169] on td "8888015151129" at bounding box center [248, 182] width 36 height 29
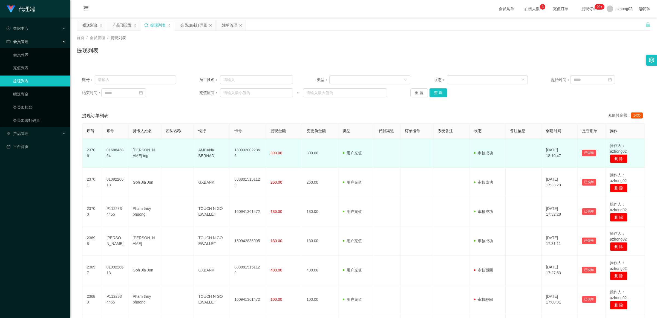
click at [222, 157] on td "AMBANK BERHAD" at bounding box center [212, 153] width 36 height 29
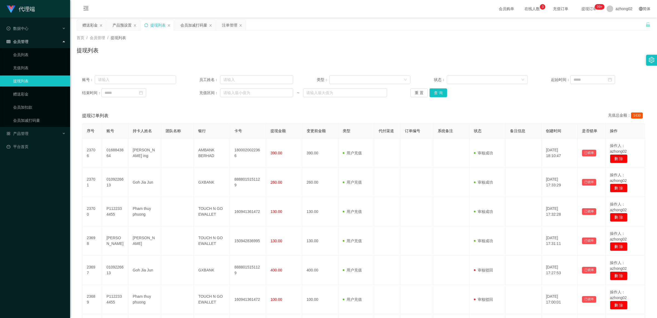
click at [148, 24] on icon "图标: sync" at bounding box center [146, 25] width 4 height 4
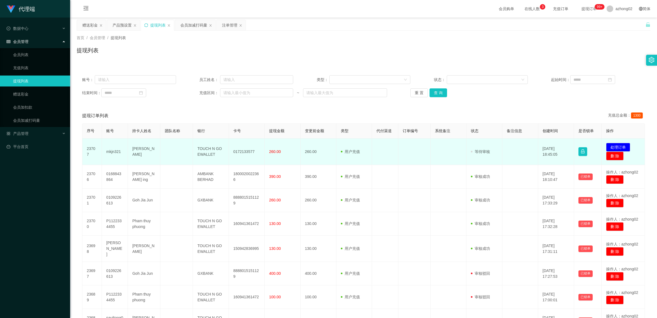
click at [205, 147] on td "TOUCH N GO EWALLET" at bounding box center [211, 152] width 36 height 27
click at [248, 153] on td "0172133577" at bounding box center [247, 152] width 36 height 27
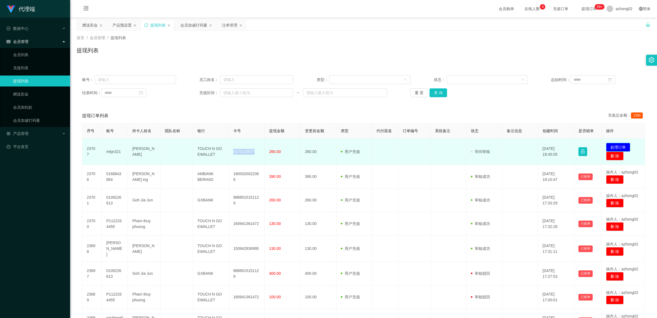
click at [618, 147] on button "处理订单" at bounding box center [618, 147] width 24 height 9
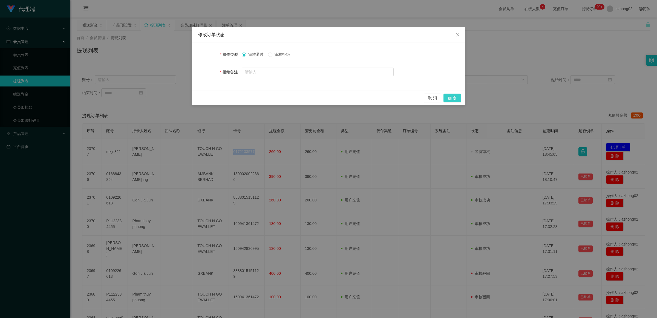
click at [454, 95] on button "确 定" at bounding box center [453, 98] width 18 height 9
